Goal: Information Seeking & Learning: Check status

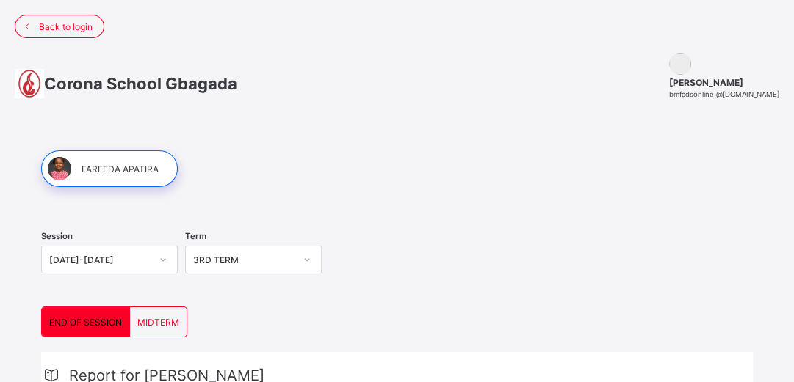
click at [107, 317] on span "END OF SESSION" at bounding box center [85, 322] width 73 height 11
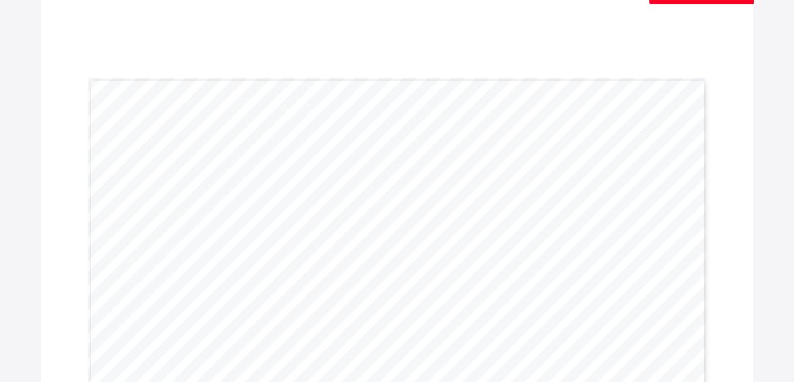
scroll to position [412, 0]
click at [428, 187] on div "Page 1 Powered by Flexisaf Edusoft Limited | [URL][DOMAIN_NAME] COGNITIVE ABILI…" at bounding box center [397, 295] width 618 height 437
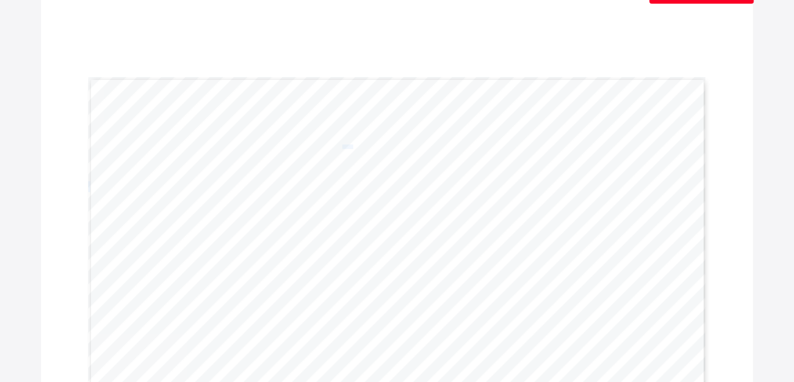
click at [428, 187] on div "Page 1 Powered by Flexisaf Edusoft Limited | [URL][DOMAIN_NAME] COGNITIVE ABILI…" at bounding box center [397, 295] width 618 height 437
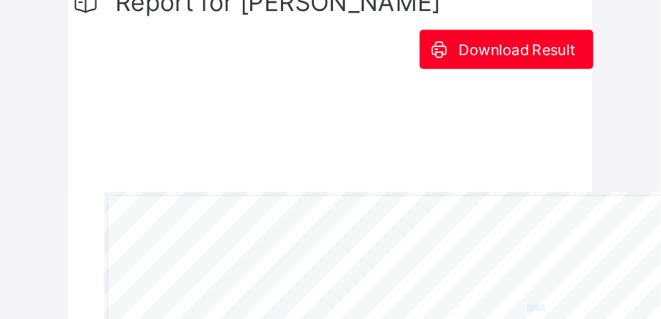
scroll to position [411, 0]
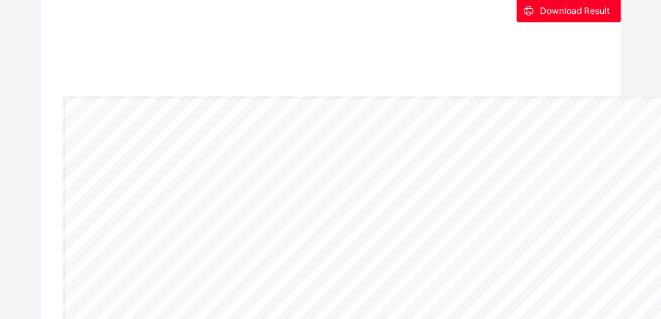
click at [610, 261] on div "Page 1 Powered by Flexisaf Edusoft Limited | [URL][DOMAIN_NAME] COGNITIVE ABILI…" at bounding box center [371, 313] width 618 height 437
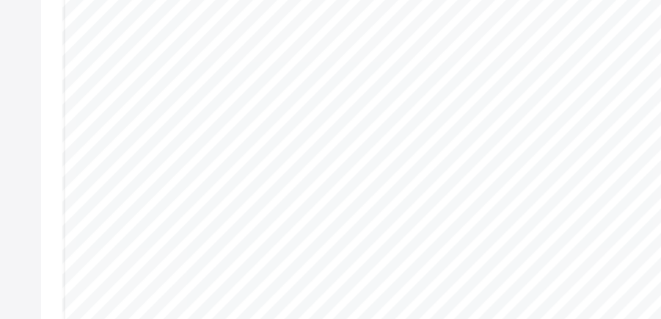
scroll to position [1077, 0]
